Goal: Transaction & Acquisition: Purchase product/service

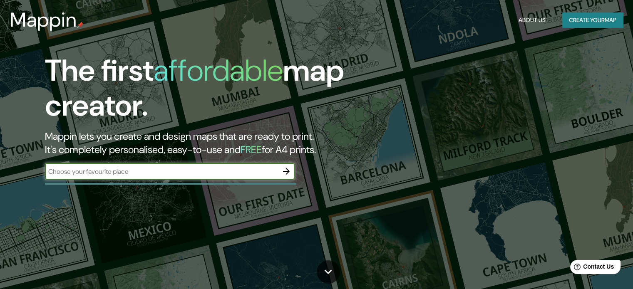
click at [155, 171] on input "text" at bounding box center [161, 172] width 233 height 10
type input "[GEOGRAPHIC_DATA]"
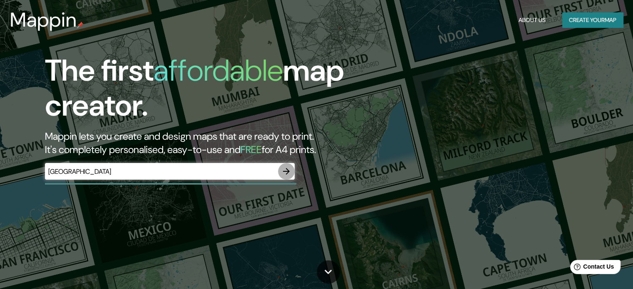
click at [288, 175] on icon "button" at bounding box center [286, 172] width 10 height 10
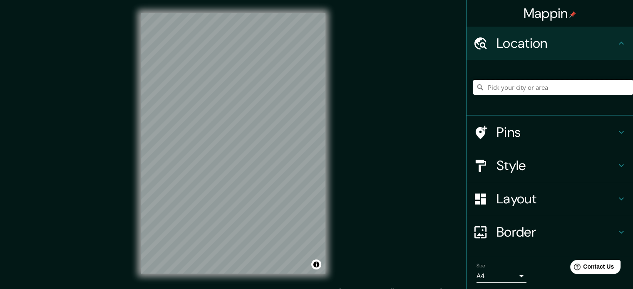
click at [574, 85] on input "Pick your city or area" at bounding box center [553, 87] width 160 height 15
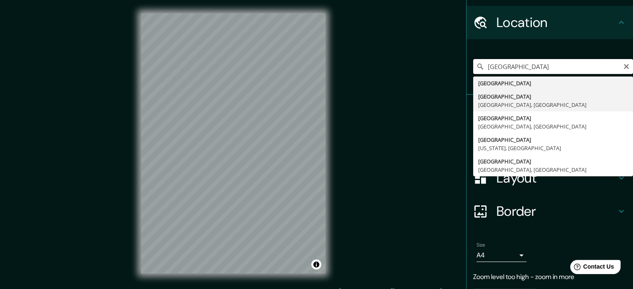
scroll to position [21, 0]
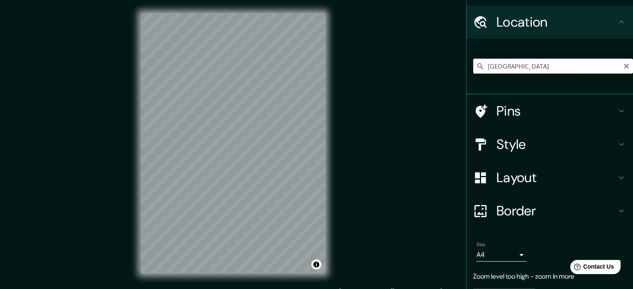
click at [577, 63] on input "[GEOGRAPHIC_DATA]" at bounding box center [553, 66] width 160 height 15
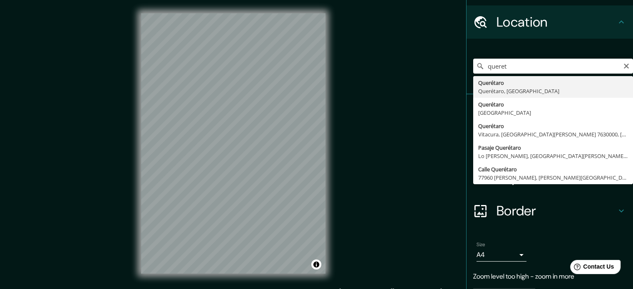
type input "Querétaro, [GEOGRAPHIC_DATA], [GEOGRAPHIC_DATA]"
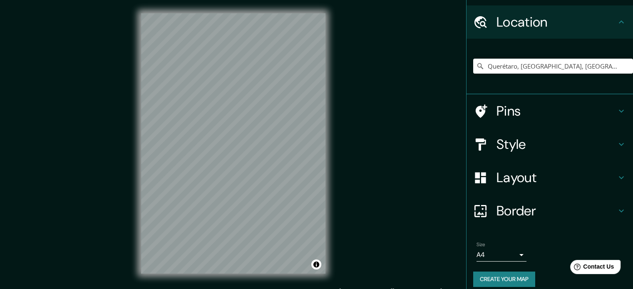
click at [516, 146] on h4 "Style" at bounding box center [557, 144] width 120 height 17
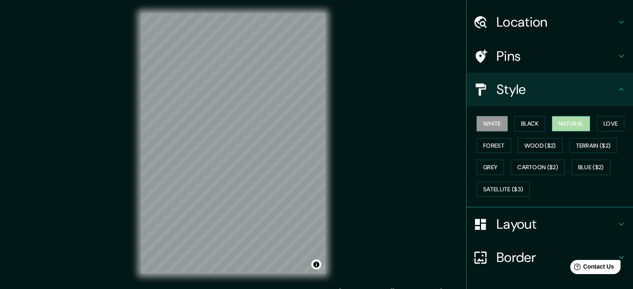
click at [559, 124] on button "Natural" at bounding box center [571, 123] width 38 height 15
click at [526, 122] on button "Black" at bounding box center [529, 123] width 31 height 15
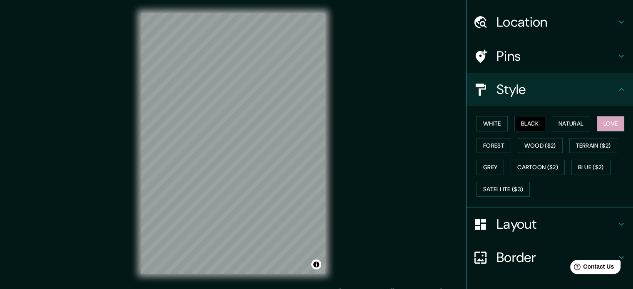
click at [597, 126] on button "Love" at bounding box center [610, 123] width 27 height 15
click at [503, 124] on div "White Black Natural Love Forest Wood ($2) Terrain ($2) Grey Cartoon ($2) Blue (…" at bounding box center [553, 156] width 160 height 87
click at [495, 123] on button "White" at bounding box center [492, 123] width 31 height 15
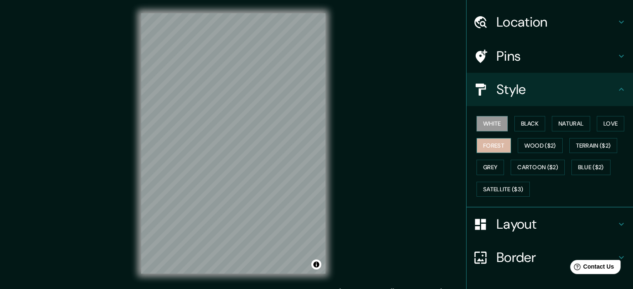
click at [493, 150] on button "Forest" at bounding box center [494, 145] width 35 height 15
click at [481, 175] on div "White Black Natural Love Forest Wood ($2) Terrain ($2) Grey Cartoon ($2) Blue (…" at bounding box center [553, 156] width 160 height 87
click at [485, 169] on button "Grey" at bounding box center [490, 167] width 27 height 15
click at [485, 134] on div "White Black Natural Love Forest Wood ($2) Terrain ($2) Grey Cartoon ($2) Blue (…" at bounding box center [553, 156] width 160 height 87
click at [487, 144] on button "Forest" at bounding box center [494, 145] width 35 height 15
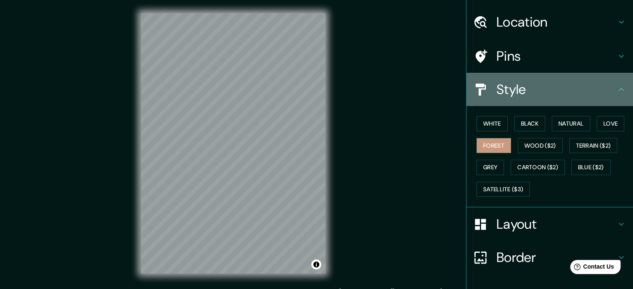
click at [616, 85] on icon at bounding box center [621, 90] width 10 height 10
click at [612, 83] on div "Style" at bounding box center [550, 89] width 167 height 33
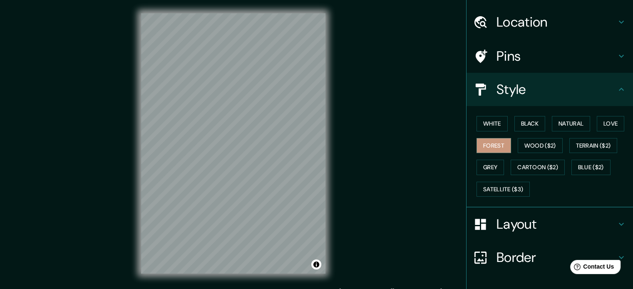
click at [616, 87] on icon at bounding box center [621, 90] width 10 height 10
click at [403, 137] on div "Mappin Location [GEOGRAPHIC_DATA], [GEOGRAPHIC_DATA], [GEOGRAPHIC_DATA] Pins St…" at bounding box center [316, 150] width 633 height 301
click at [498, 222] on h4 "Layout" at bounding box center [557, 224] width 120 height 17
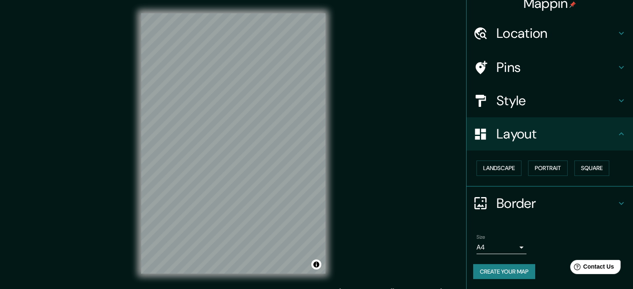
scroll to position [9, 0]
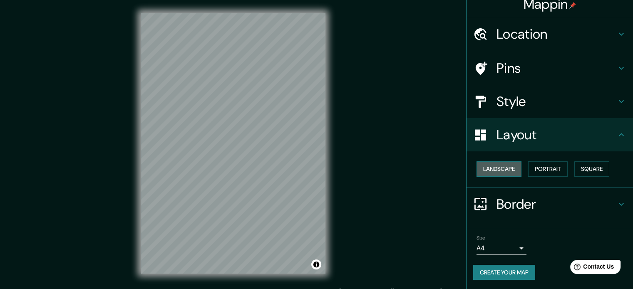
click at [509, 169] on button "Landscape" at bounding box center [499, 169] width 45 height 15
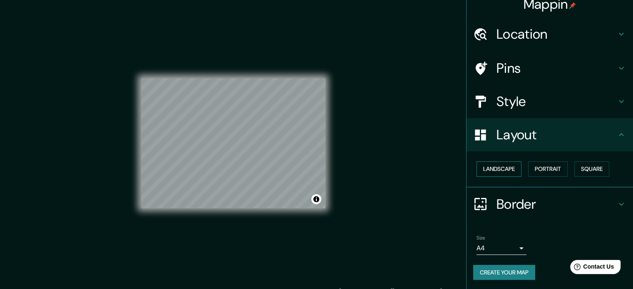
click at [509, 169] on button "Landscape" at bounding box center [499, 169] width 45 height 15
click at [529, 170] on button "Portrait" at bounding box center [548, 169] width 40 height 15
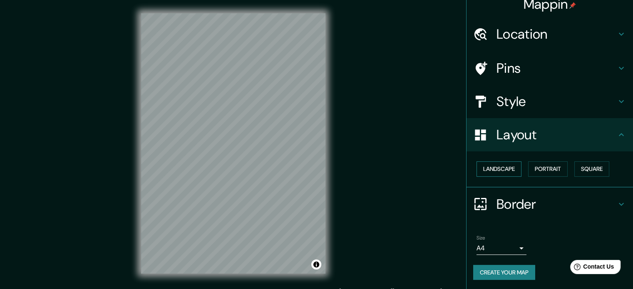
click at [505, 168] on button "Landscape" at bounding box center [499, 169] width 45 height 15
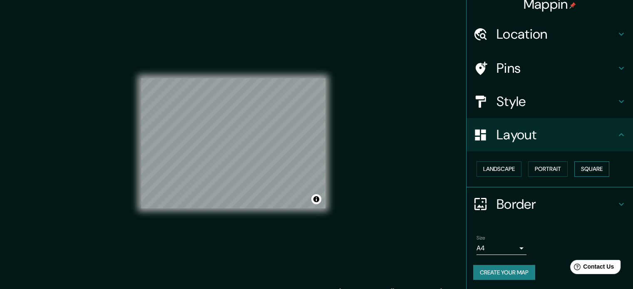
click at [588, 170] on button "Square" at bounding box center [591, 169] width 35 height 15
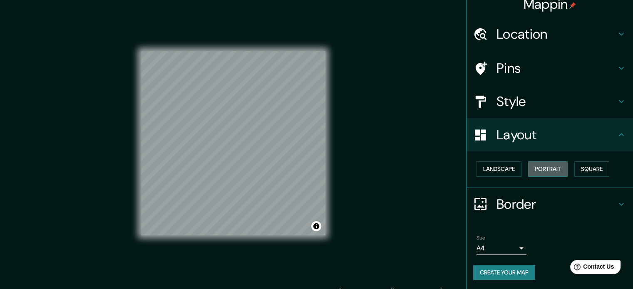
click at [552, 167] on button "Portrait" at bounding box center [548, 169] width 40 height 15
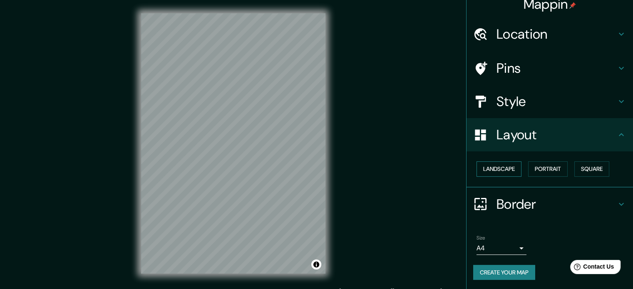
click at [491, 168] on button "Landscape" at bounding box center [499, 169] width 45 height 15
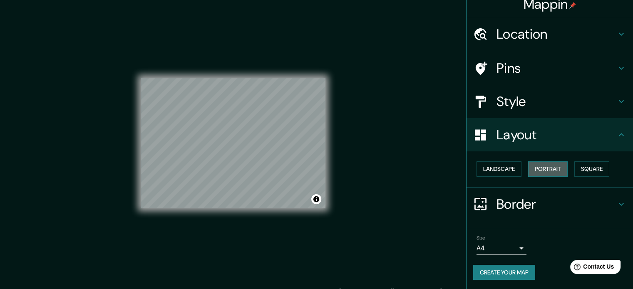
click at [534, 170] on button "Portrait" at bounding box center [548, 169] width 40 height 15
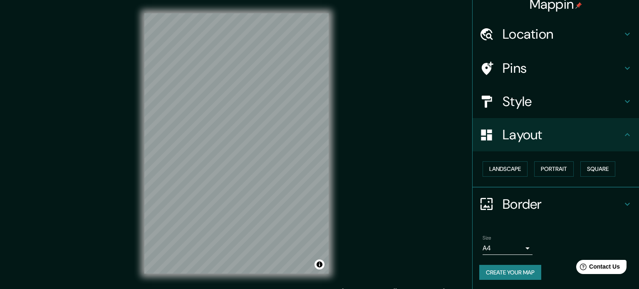
click at [506, 244] on body "Mappin Location [GEOGRAPHIC_DATA], [GEOGRAPHIC_DATA], [GEOGRAPHIC_DATA] Pins St…" at bounding box center [319, 144] width 639 height 289
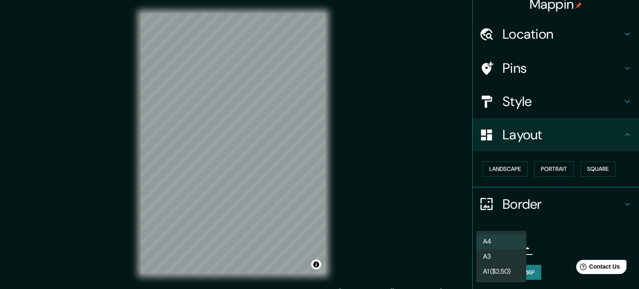
click at [579, 234] on div at bounding box center [319, 144] width 639 height 289
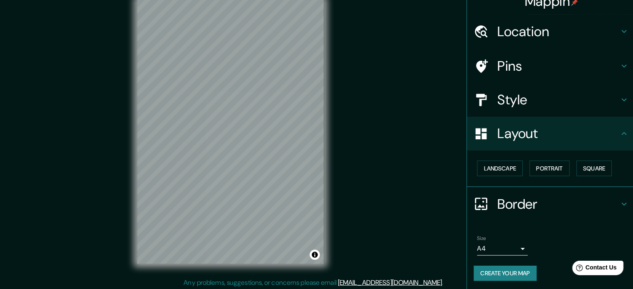
scroll to position [10, 0]
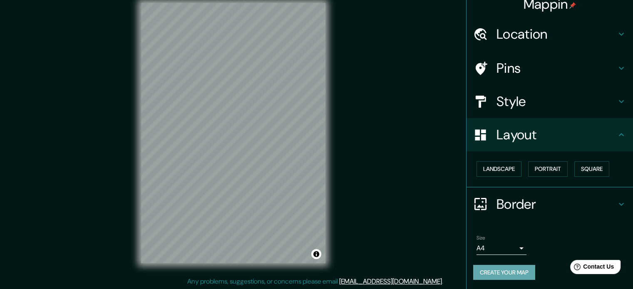
click at [507, 271] on button "Create your map" at bounding box center [504, 272] width 62 height 15
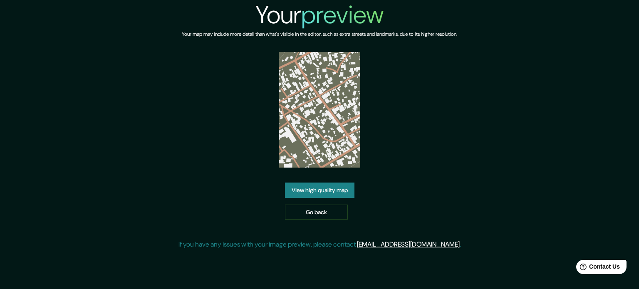
click at [339, 193] on link "View high quality map" at bounding box center [320, 190] width 70 height 15
